Goal: Communication & Community: Answer question/provide support

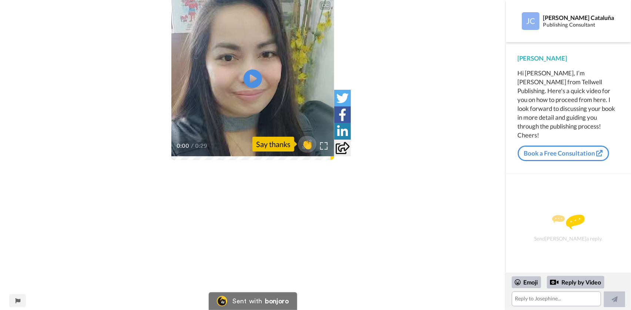
scroll to position [50, 0]
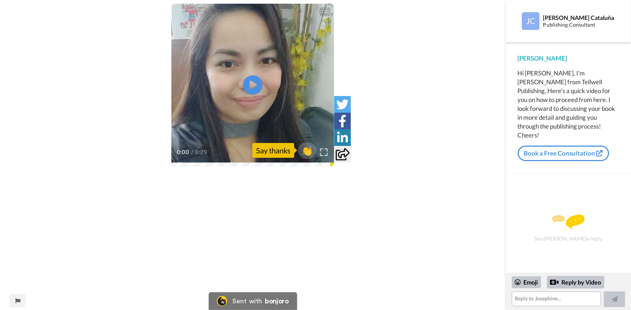
click at [250, 84] on icon at bounding box center [253, 85] width 20 height 20
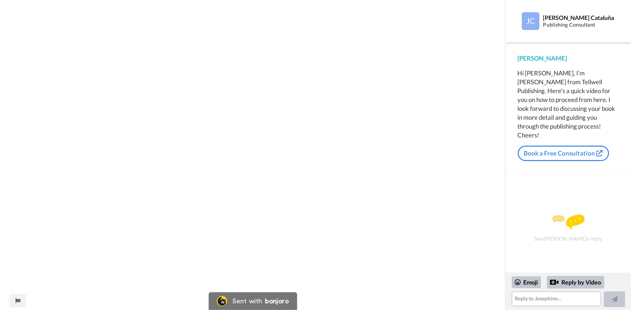
scroll to position [0, 0]
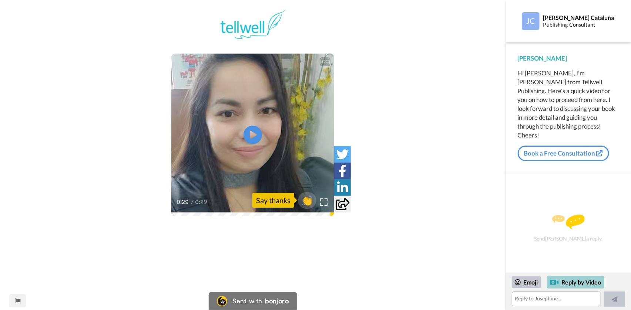
click at [578, 282] on div "Reply by Video" at bounding box center [575, 282] width 57 height 13
click at [250, 129] on icon at bounding box center [253, 135] width 20 height 20
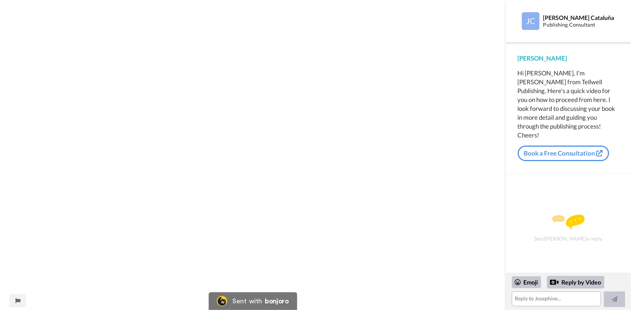
scroll to position [235, 0]
